Goal: Information Seeking & Learning: Stay updated

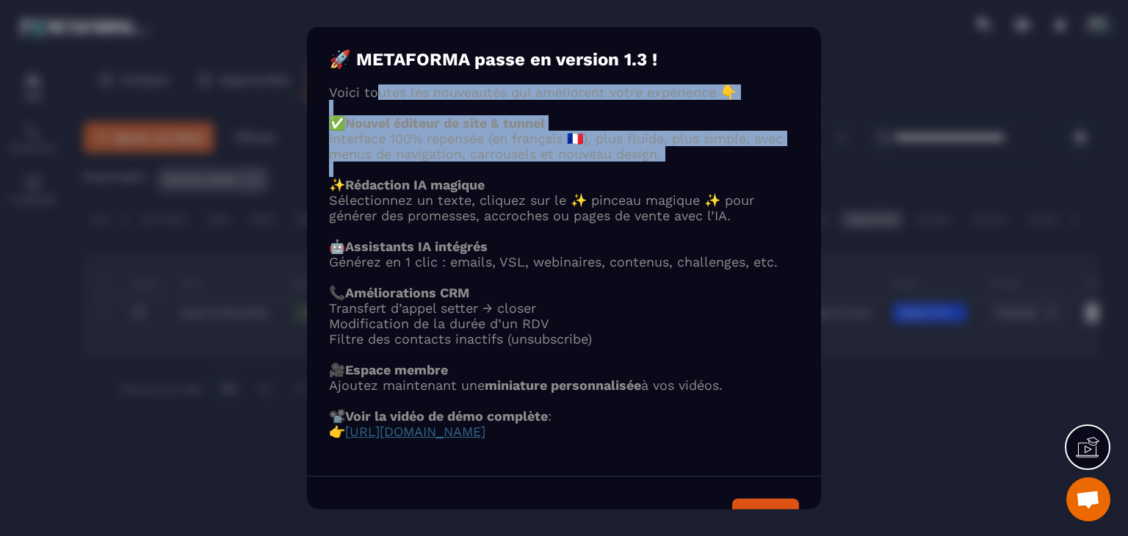
drag, startPoint x: 379, startPoint y: 103, endPoint x: 653, endPoint y: 184, distance: 285.9
click at [653, 184] on div "Voici toutes les nouveautés qui améliorent votre expérience 👇 ✅ Nouvel éditeur …" at bounding box center [564, 261] width 470 height 355
click at [646, 177] on p "Modal window" at bounding box center [564, 169] width 470 height 15
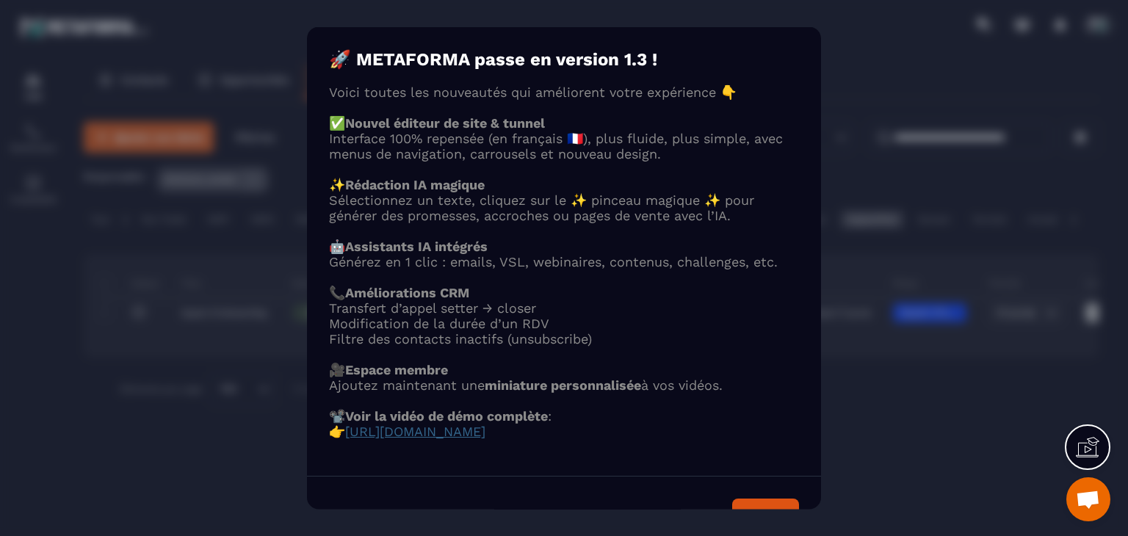
scroll to position [73, 0]
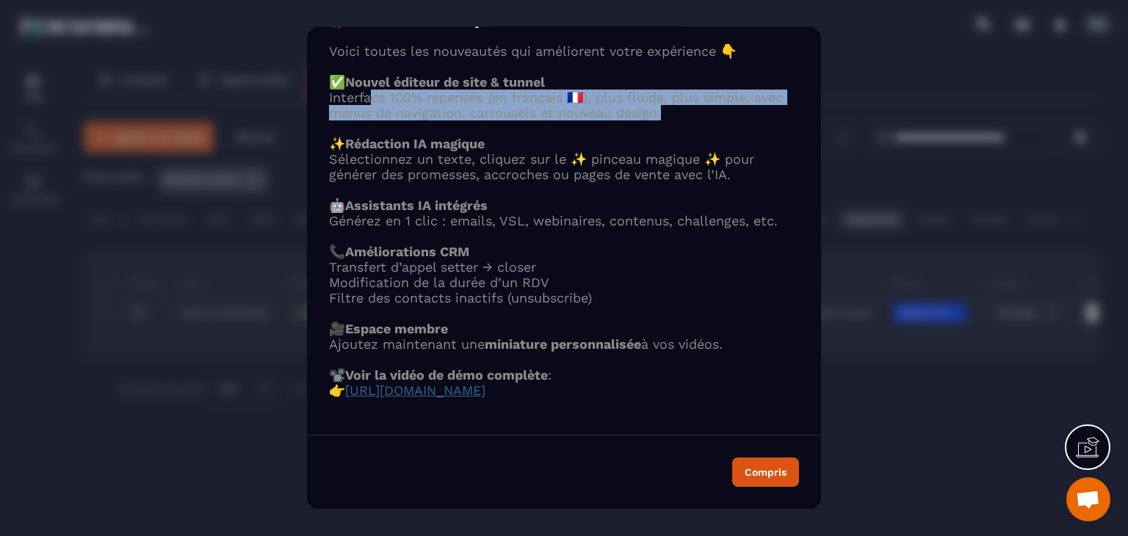
drag, startPoint x: 375, startPoint y: 76, endPoint x: 672, endPoint y: 88, distance: 297.1
click at [672, 90] on p "Interface 100% repensée (en français 🇫🇷), plus fluide, plus simple, avec menus …" at bounding box center [564, 105] width 470 height 31
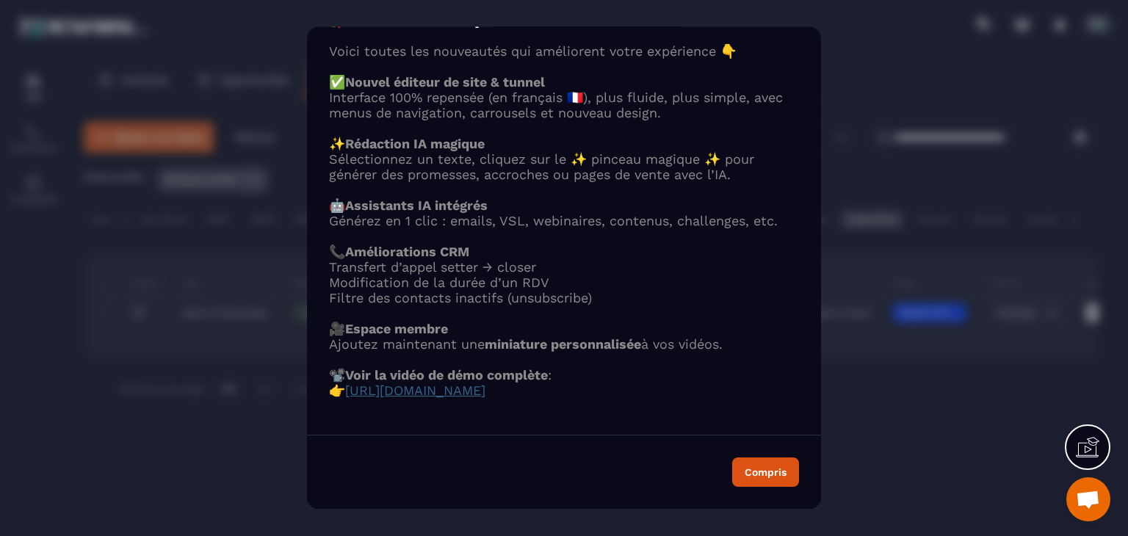
scroll to position [0, 0]
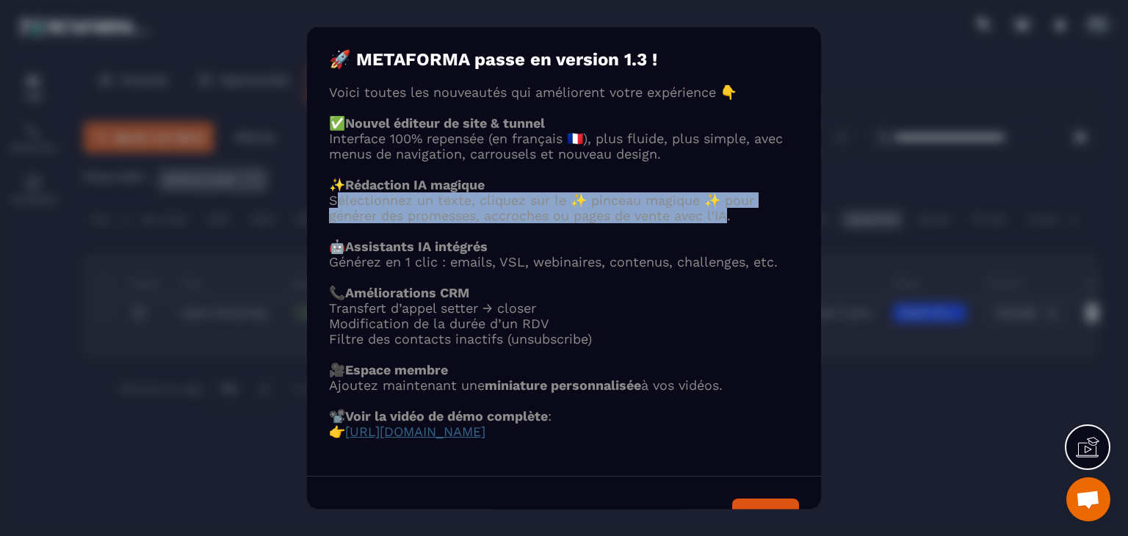
drag, startPoint x: 335, startPoint y: 212, endPoint x: 731, endPoint y: 231, distance: 396.4
click at [731, 223] on p "Sélectionnez un texte, cliquez sur le ✨ pinceau magique ✨ pour générer des prom…" at bounding box center [564, 207] width 470 height 31
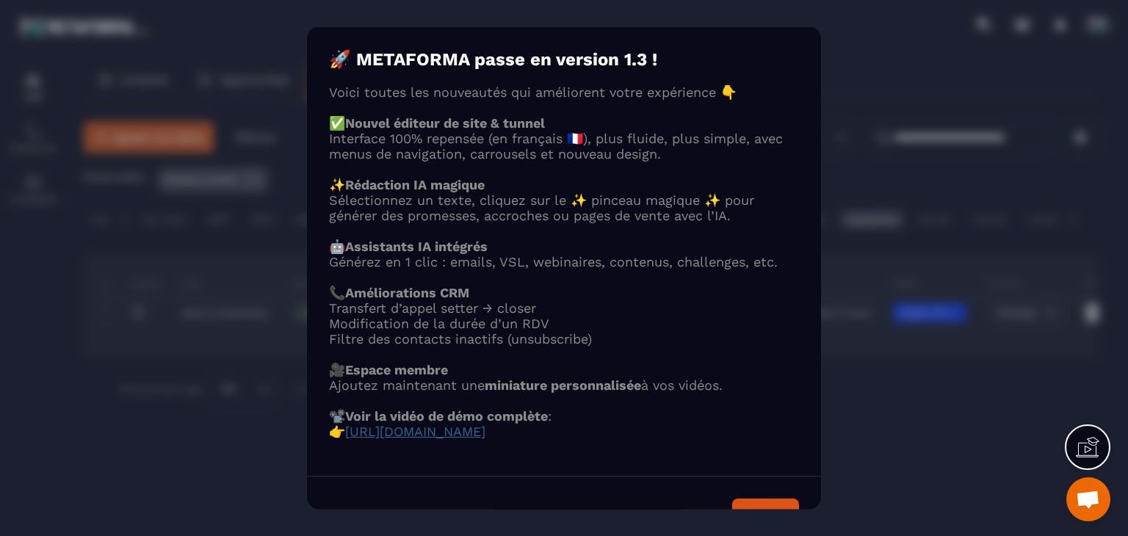
scroll to position [73, 0]
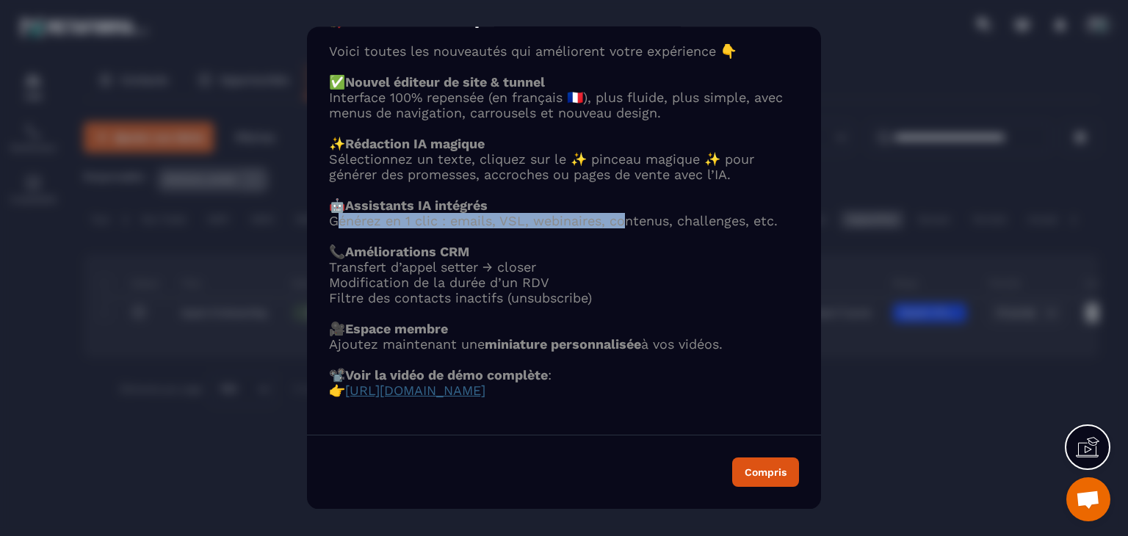
drag, startPoint x: 341, startPoint y: 207, endPoint x: 624, endPoint y: 199, distance: 283.0
click at [624, 214] on p "Générez en 1 clic : emails, VSL, webinaires, contenus, challenges, etc." at bounding box center [564, 221] width 470 height 15
drag, startPoint x: 353, startPoint y: 195, endPoint x: 586, endPoint y: 208, distance: 234.0
click at [586, 208] on div "Voici toutes les nouveautés qui améliorent votre expérience 👇 ✅ Nouvel éditeur …" at bounding box center [564, 221] width 470 height 355
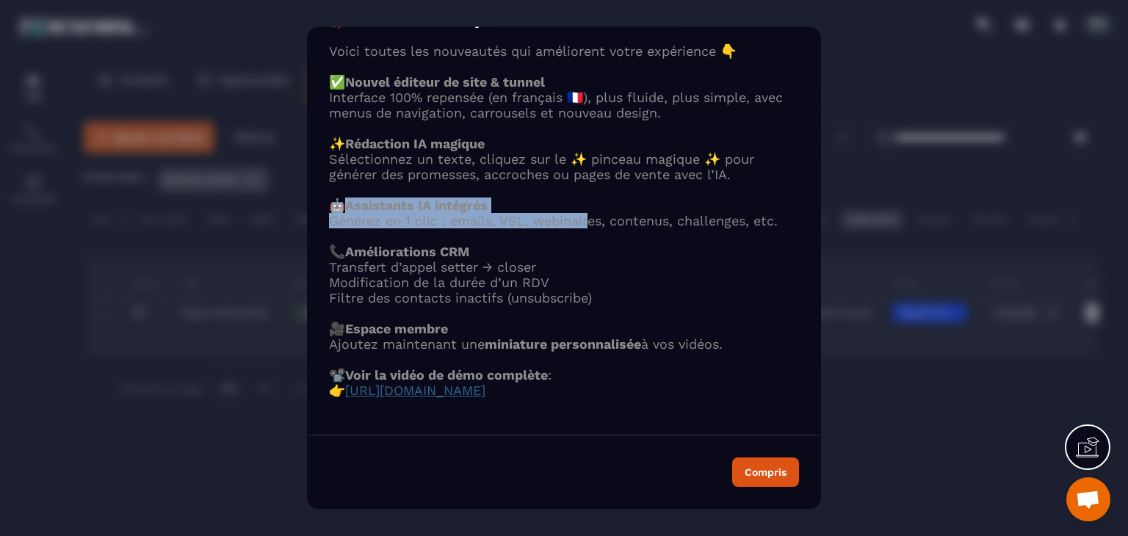
click at [586, 214] on p "Générez en 1 clic : emails, VSL, webinaires, contenus, challenges, etc." at bounding box center [564, 221] width 470 height 15
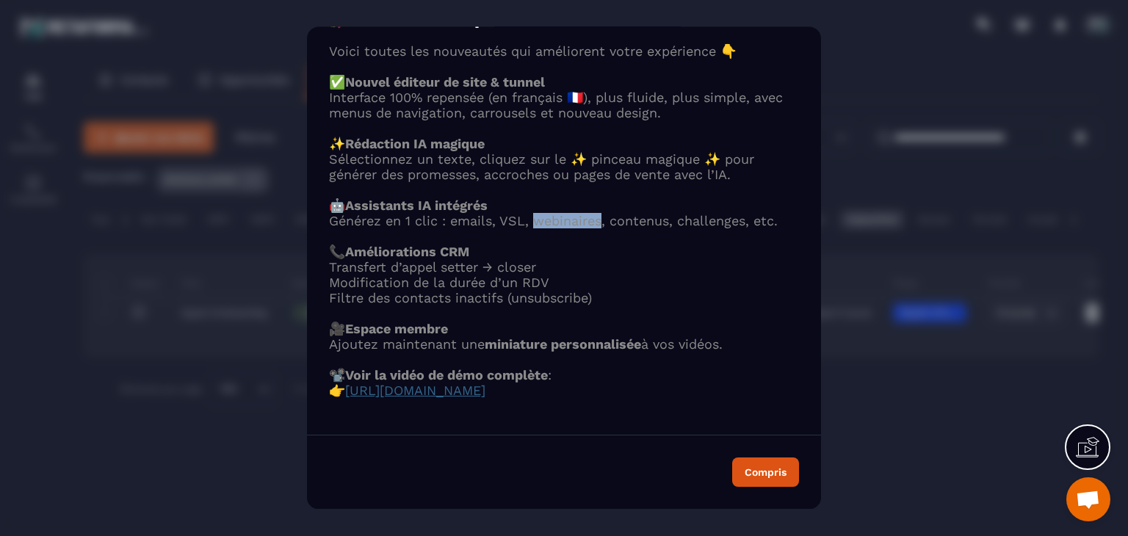
click at [586, 214] on p "Générez en 1 clic : emails, VSL, webinaires, contenus, challenges, etc." at bounding box center [564, 221] width 470 height 15
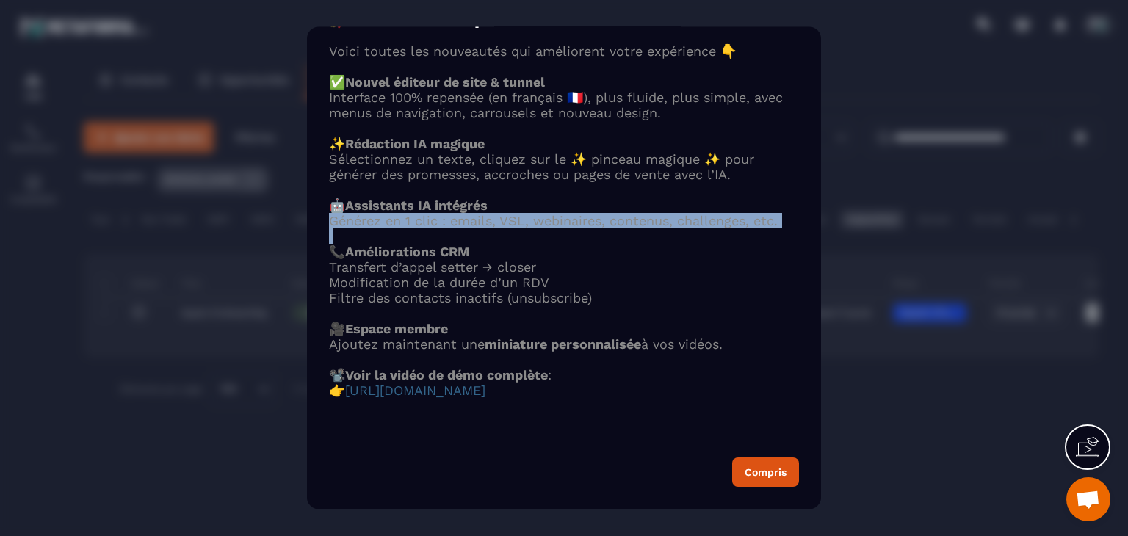
click at [586, 214] on p "Générez en 1 clic : emails, VSL, webinaires, contenus, challenges, etc." at bounding box center [564, 221] width 470 height 15
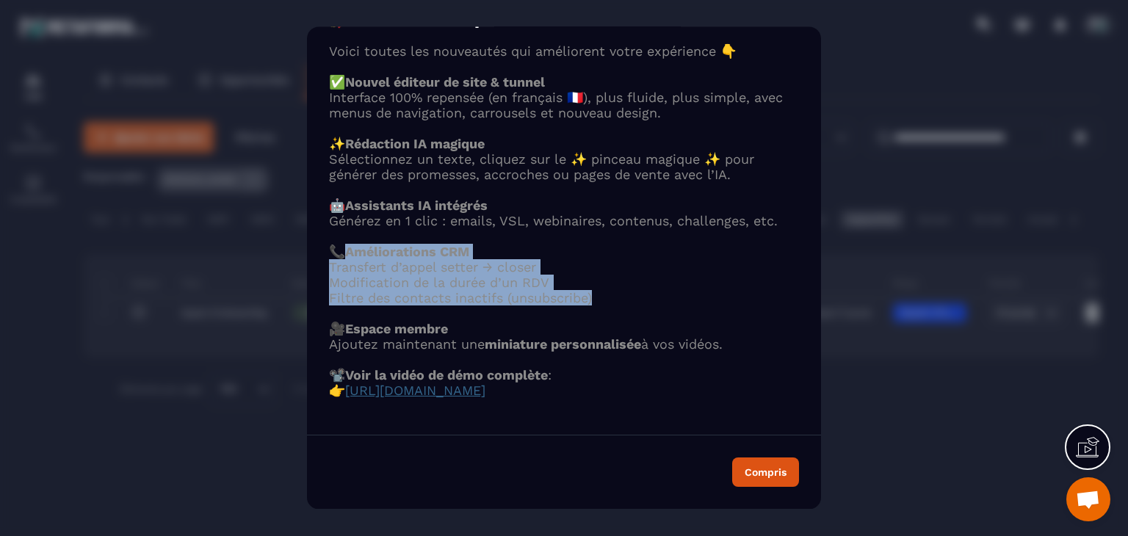
drag, startPoint x: 355, startPoint y: 234, endPoint x: 647, endPoint y: 280, distance: 296.0
click at [647, 280] on div "Voici toutes les nouveautés qui améliorent votre expérience 👇 ✅ Nouvel éditeur …" at bounding box center [564, 221] width 470 height 355
click at [647, 291] on li "Filtre des contacts inactifs (unsubscribe)" at bounding box center [564, 298] width 470 height 15
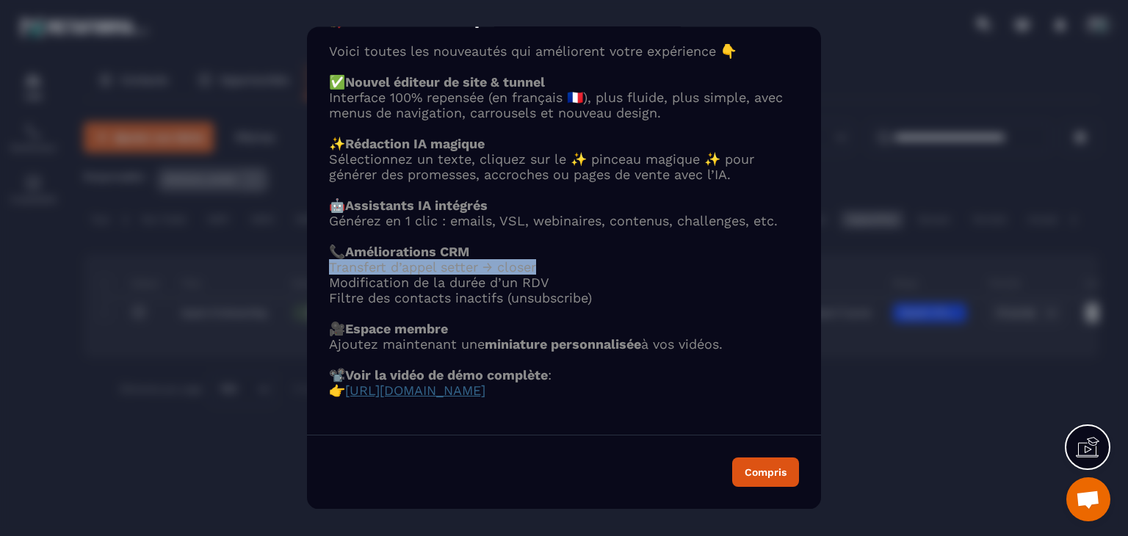
drag, startPoint x: 328, startPoint y: 251, endPoint x: 599, endPoint y: 256, distance: 271.9
click at [599, 256] on div "🚀 METAFORMA passe en version 1.3 ! Voici toutes les nouveautés qui améliorent v…" at bounding box center [564, 204] width 514 height 434
click at [599, 260] on li "Transfert d’appel setter → closer" at bounding box center [564, 267] width 470 height 15
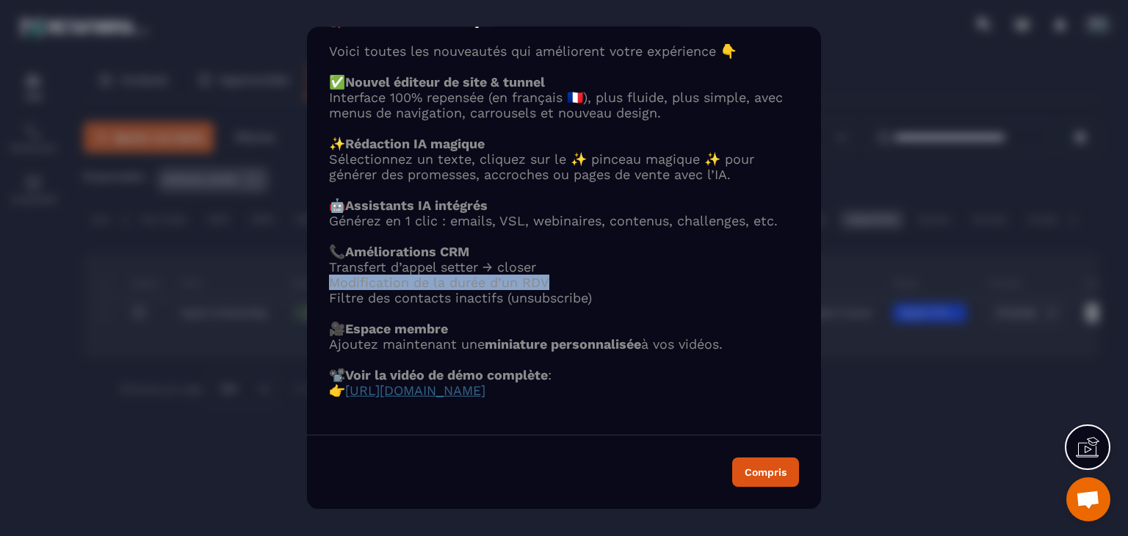
drag, startPoint x: 333, startPoint y: 270, endPoint x: 606, endPoint y: 264, distance: 273.4
click at [606, 275] on li "Modification de la durée d’un RDV" at bounding box center [564, 282] width 470 height 15
click at [590, 260] on li "Transfert d’appel setter → closer" at bounding box center [564, 267] width 470 height 15
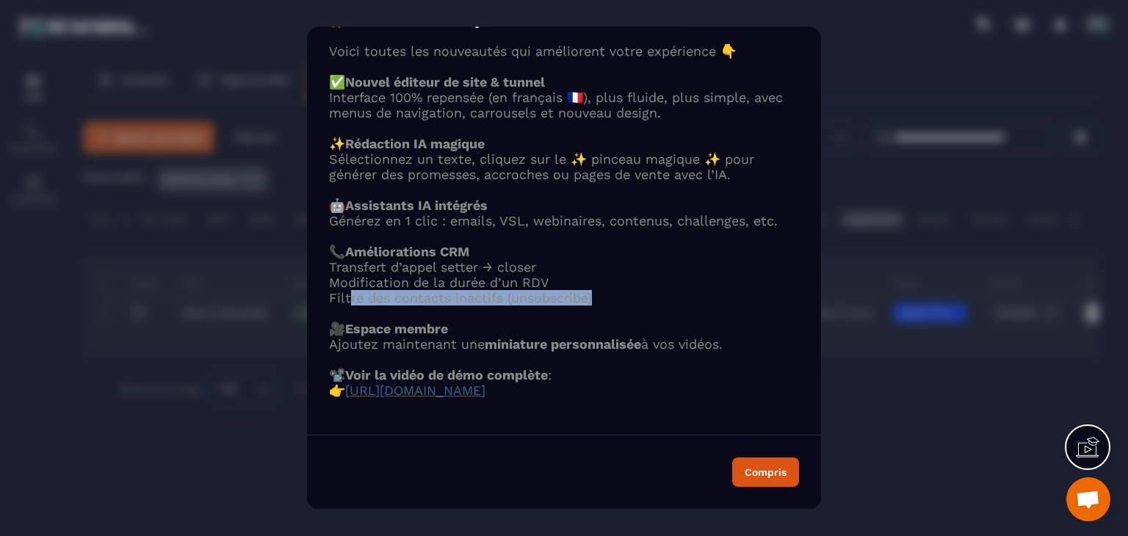
drag, startPoint x: 350, startPoint y: 287, endPoint x: 642, endPoint y: 288, distance: 291.7
click at [642, 291] on li "Filtre des contacts inactifs (unsubscribe)" at bounding box center [564, 298] width 470 height 15
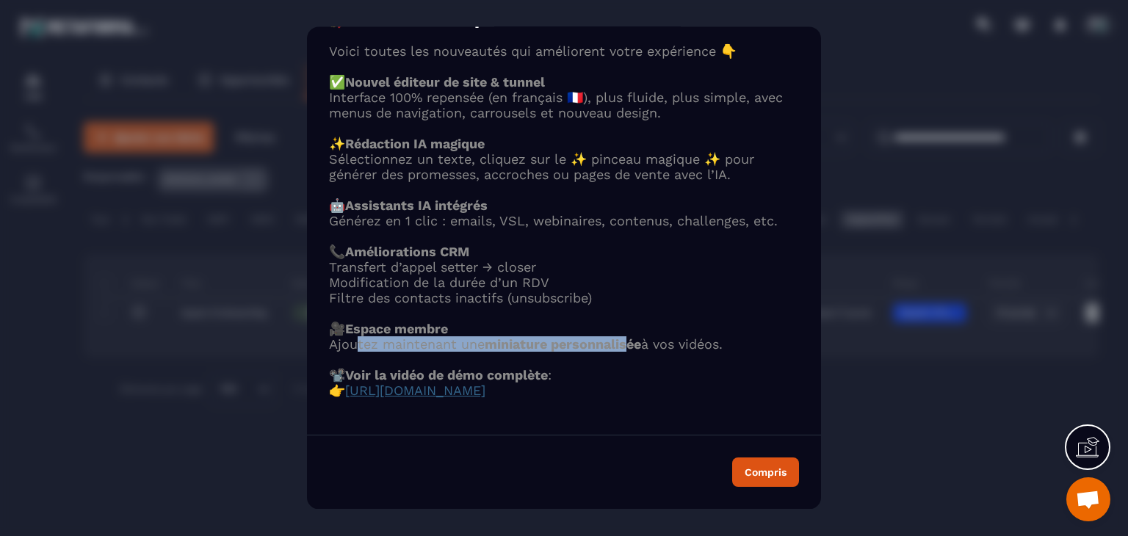
drag, startPoint x: 356, startPoint y: 318, endPoint x: 649, endPoint y: 244, distance: 301.7
click at [634, 337] on p "Ajoutez maintenant une miniature personnalisée à vos vidéos." at bounding box center [564, 344] width 470 height 15
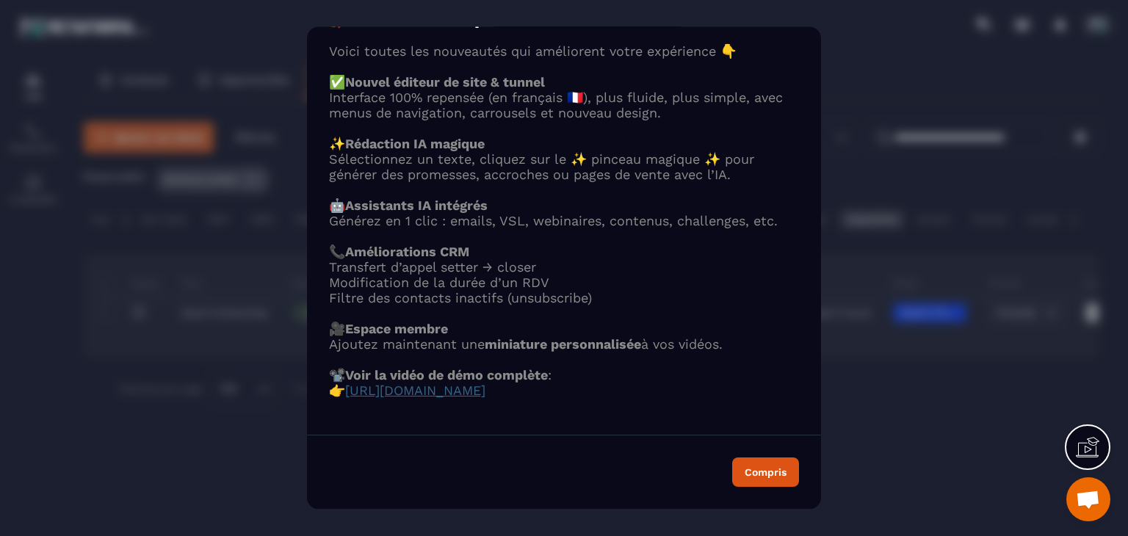
click at [649, 260] on li "Transfert d’appel setter → closer" at bounding box center [564, 267] width 470 height 15
click at [486, 383] on span "[URL][DOMAIN_NAME]" at bounding box center [415, 390] width 140 height 15
